Goal: Task Accomplishment & Management: Manage account settings

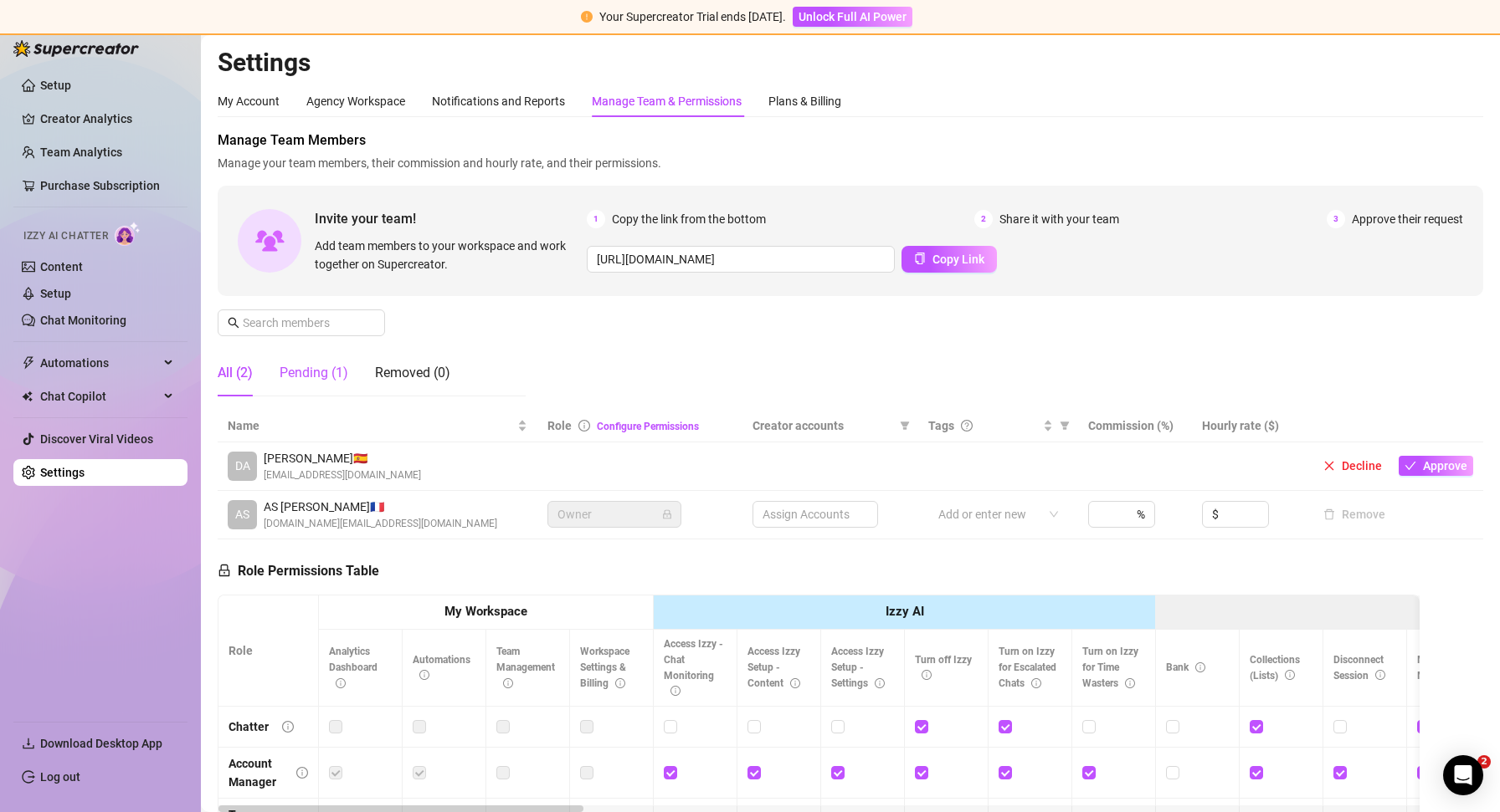
click at [291, 373] on div "Pending (1)" at bounding box center [313, 373] width 68 height 20
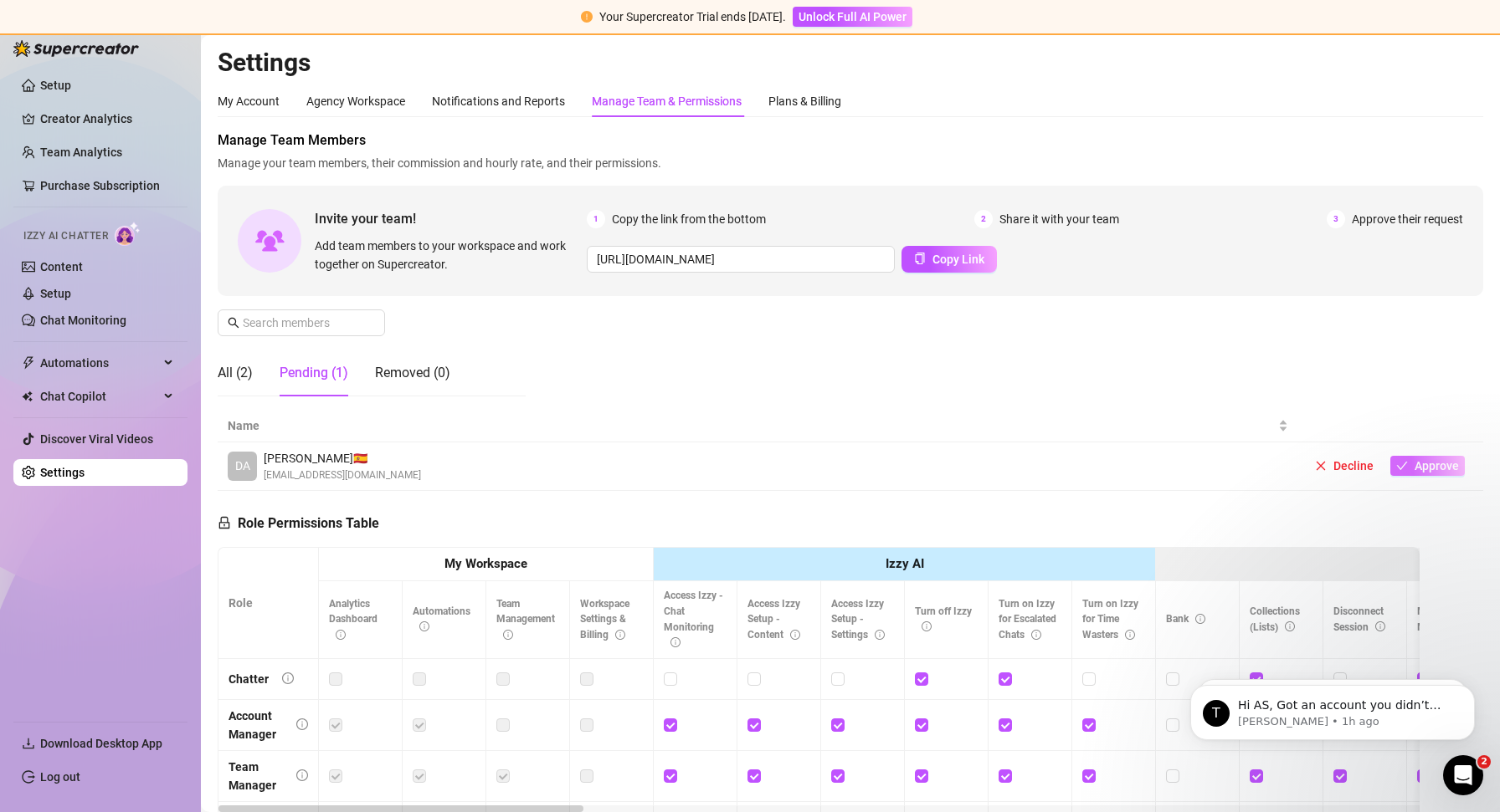
click at [1436, 464] on span "Approve" at bounding box center [1436, 465] width 44 height 13
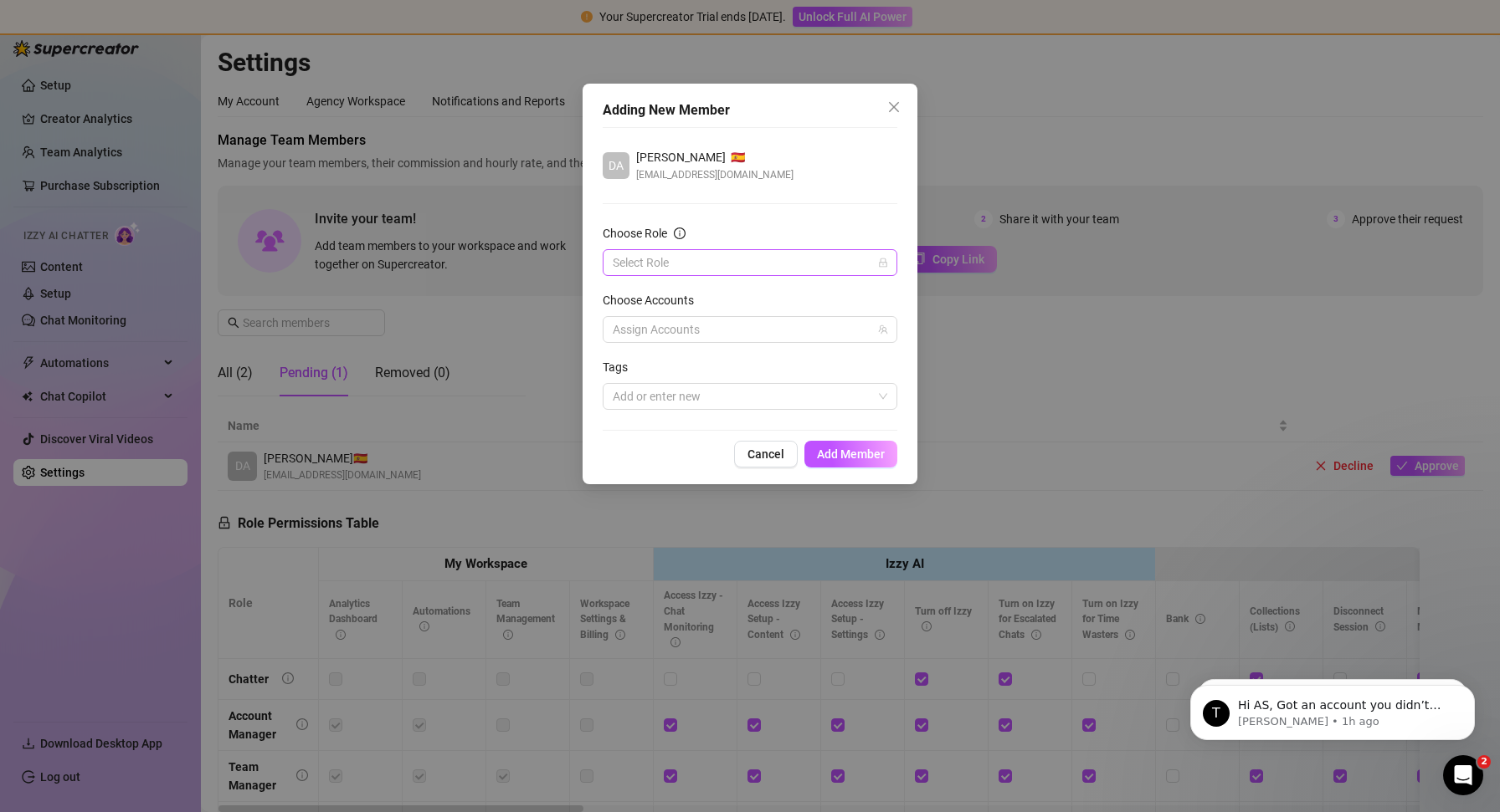
click at [702, 260] on input "Choose Role" at bounding box center [742, 262] width 260 height 25
click at [717, 377] on div "Supervisor" at bounding box center [750, 376] width 268 height 18
click at [749, 334] on div "Assign Accounts" at bounding box center [750, 329] width 295 height 27
click at [758, 331] on div "Assign Accounts" at bounding box center [750, 329] width 295 height 27
click at [702, 332] on div "Assign Accounts" at bounding box center [750, 329] width 295 height 27
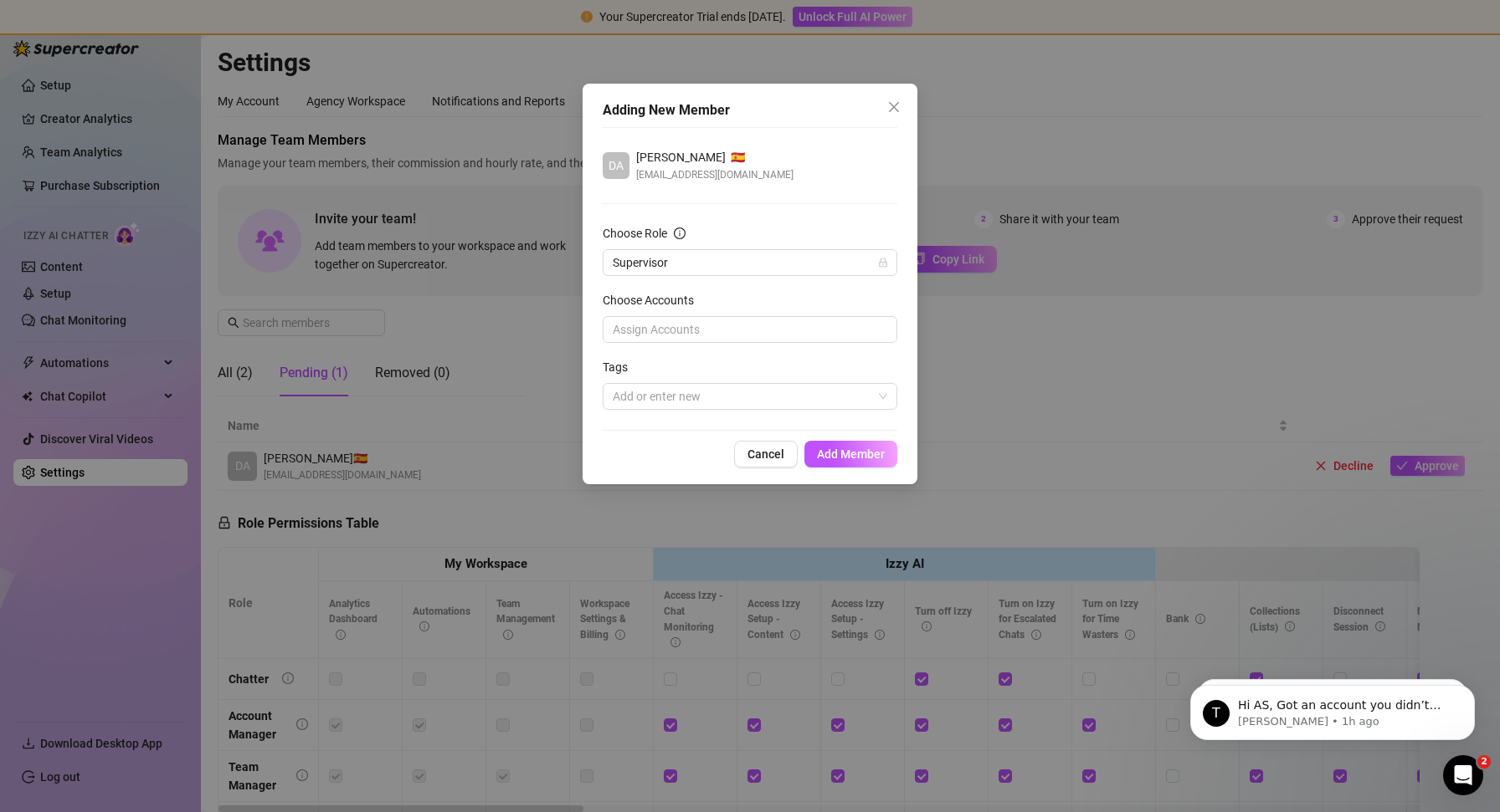
click at [827, 412] on div "[PERSON_NAME] 🇪🇸 [EMAIL_ADDRESS][DOMAIN_NAME] Choose Role Supervisor Choose Acc…" at bounding box center [750, 278] width 295 height 304
click at [833, 404] on div at bounding box center [740, 396] width 270 height 23
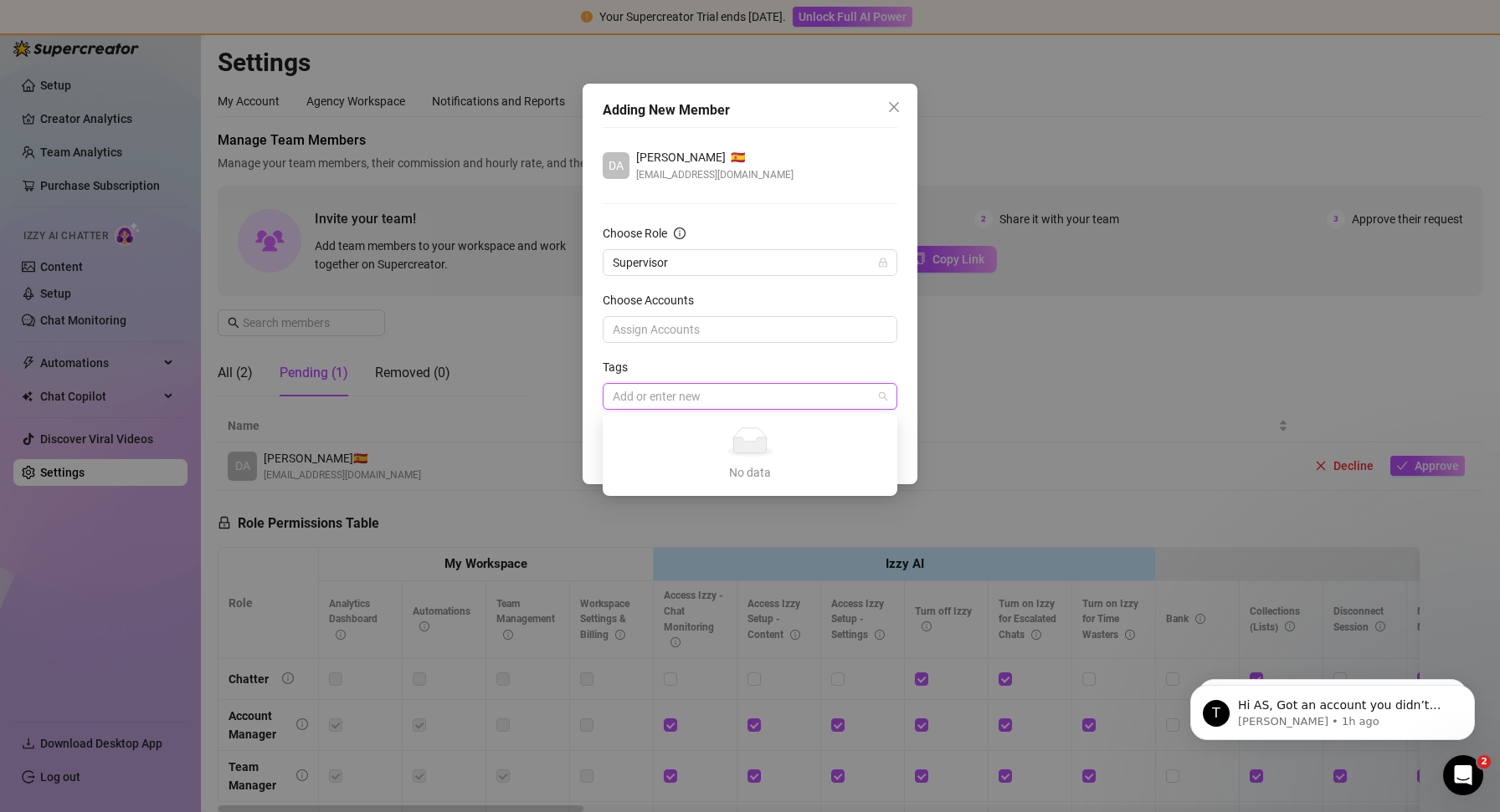
click at [833, 404] on div at bounding box center [740, 396] width 270 height 23
click at [869, 452] on span "Add Member" at bounding box center [850, 454] width 67 height 13
